Goal: Register for event/course

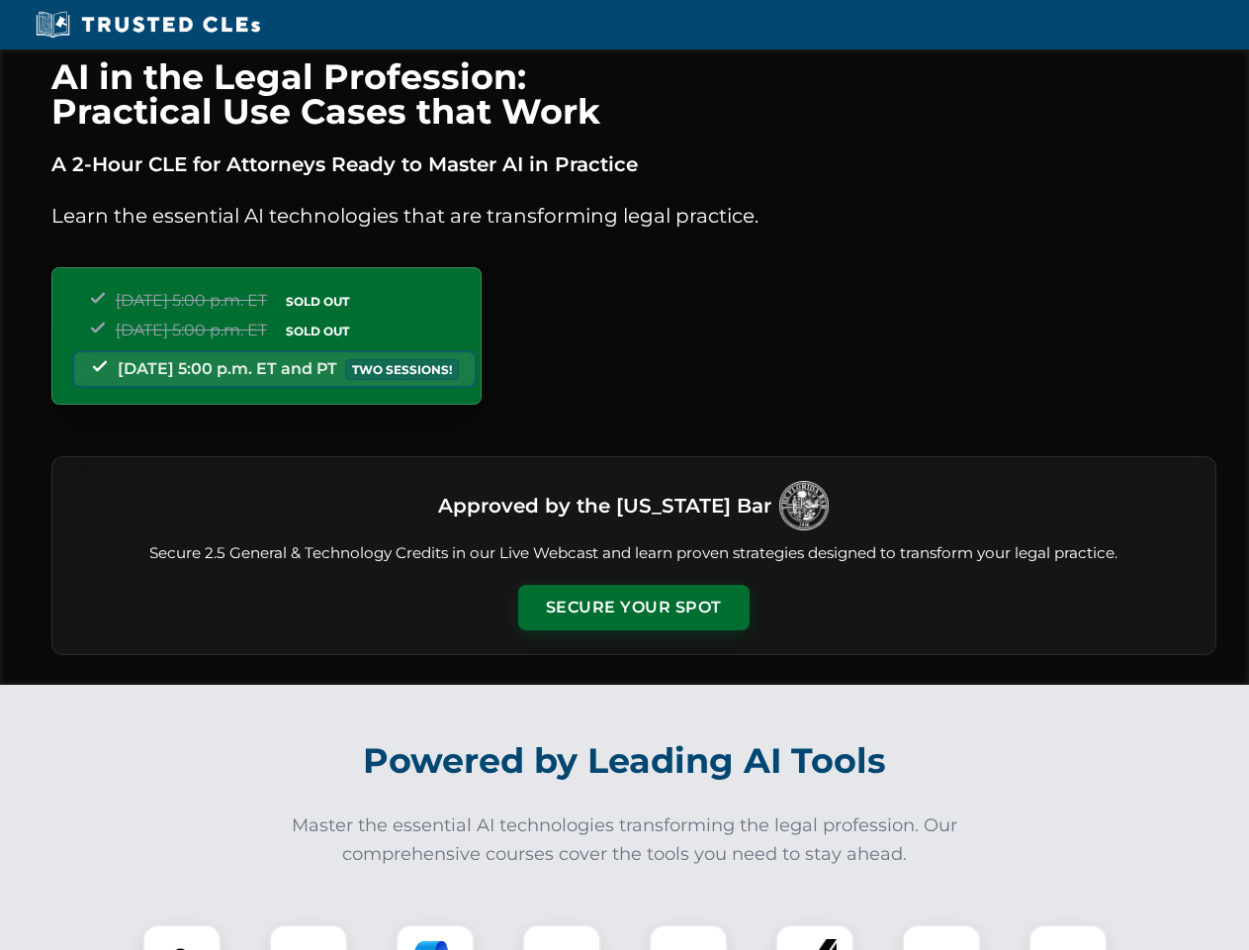
click at [633, 607] on button "Secure Your Spot" at bounding box center [633, 608] width 231 height 46
click at [182, 937] on img at bounding box center [181, 963] width 57 height 57
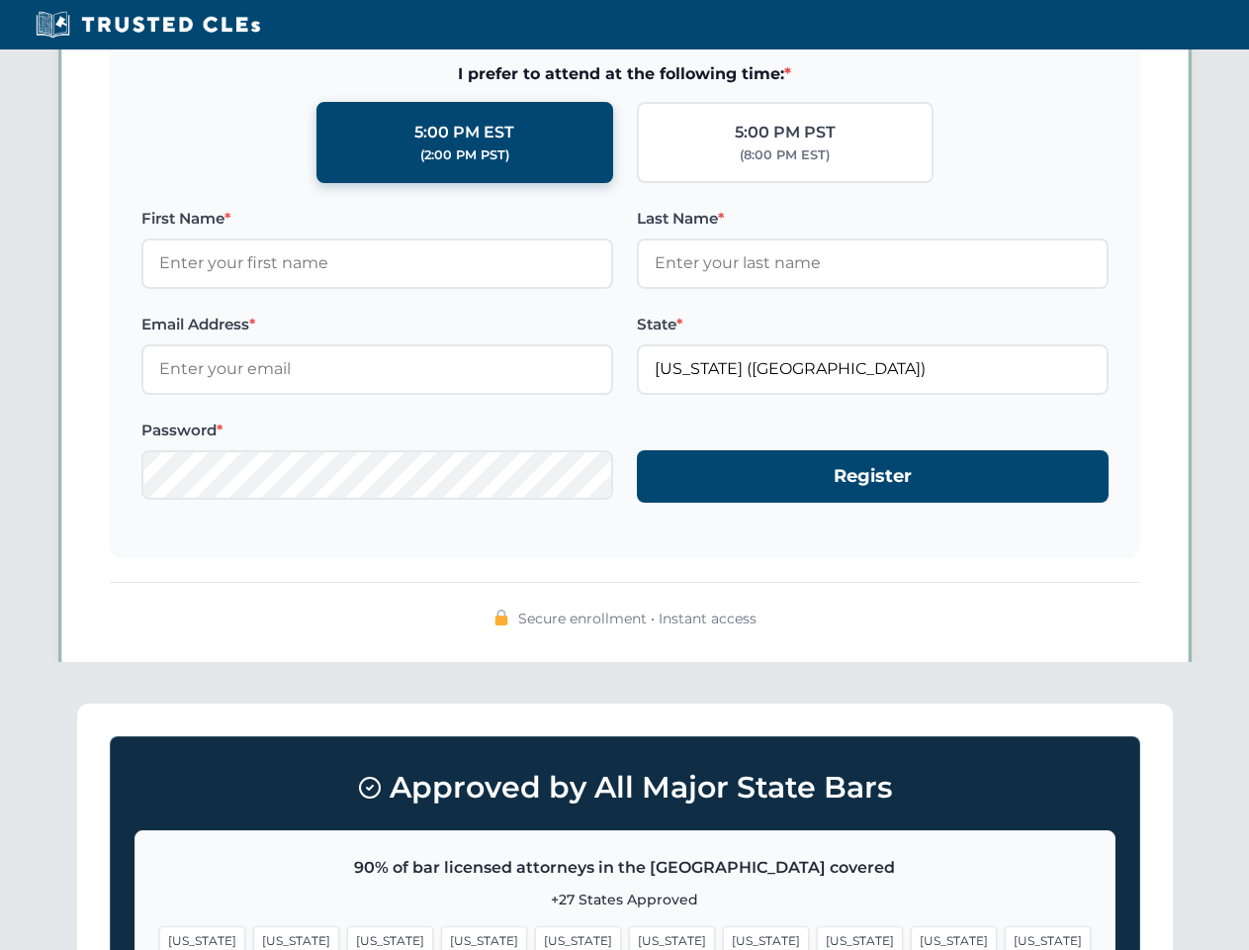
click at [723, 937] on span "[US_STATE]" at bounding box center [766, 940] width 86 height 29
click at [911, 937] on span "[US_STATE]" at bounding box center [954, 940] width 86 height 29
